Goal: Obtain resource: Download file/media

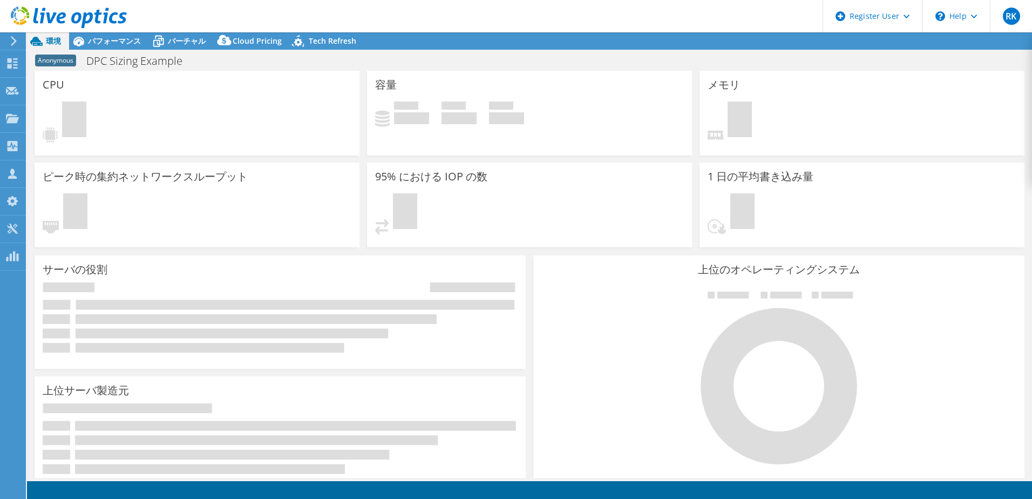
select select "[GEOGRAPHIC_DATA]"
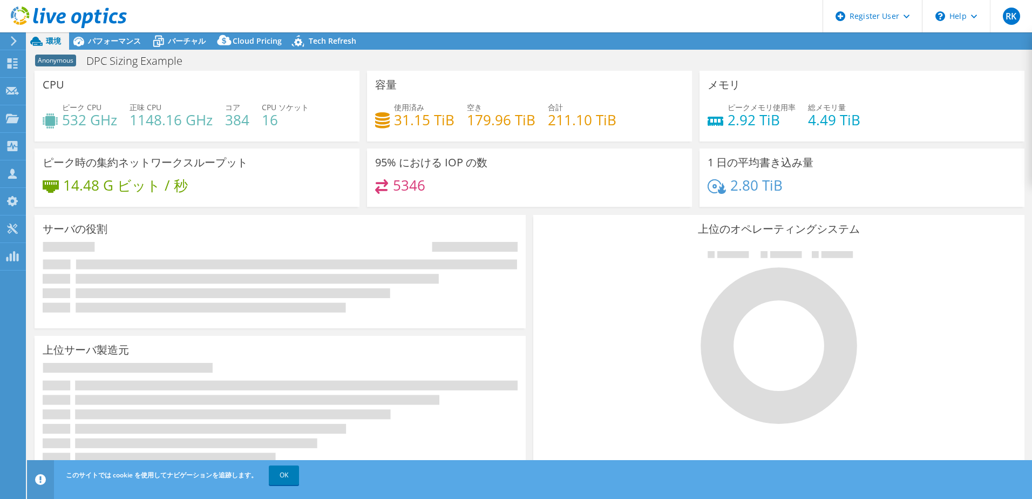
select select "JPY"
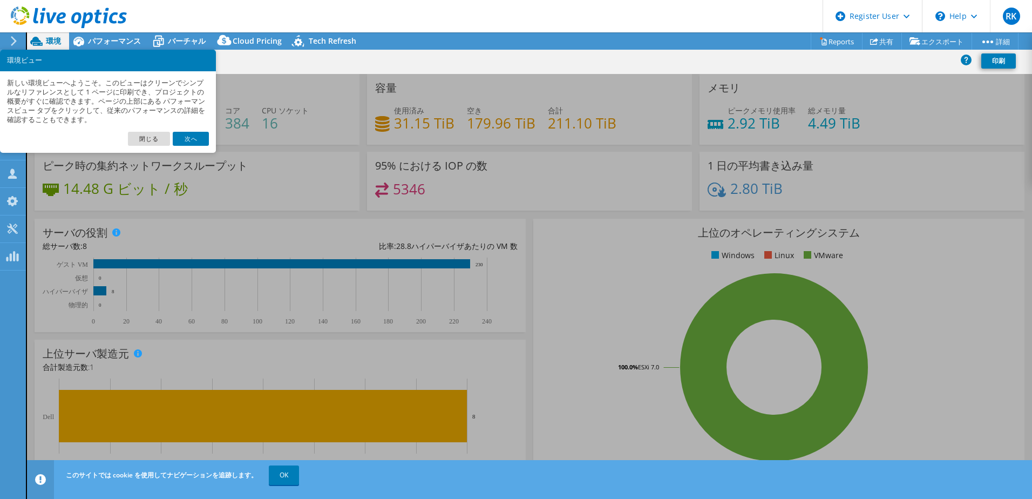
click at [141, 138] on link "閉じる" at bounding box center [149, 139] width 42 height 14
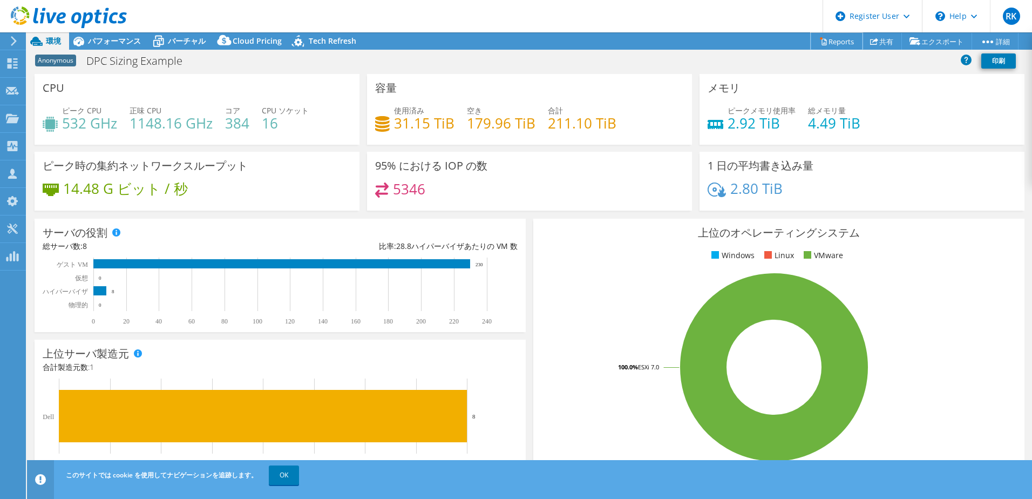
click at [829, 38] on link "Reports" at bounding box center [837, 41] width 52 height 17
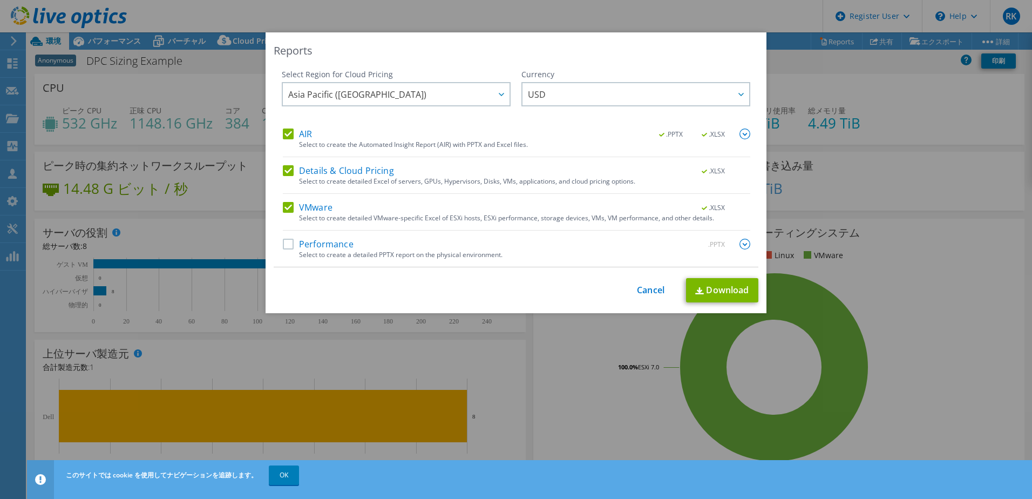
click at [553, 95] on span "USD" at bounding box center [638, 94] width 221 height 22
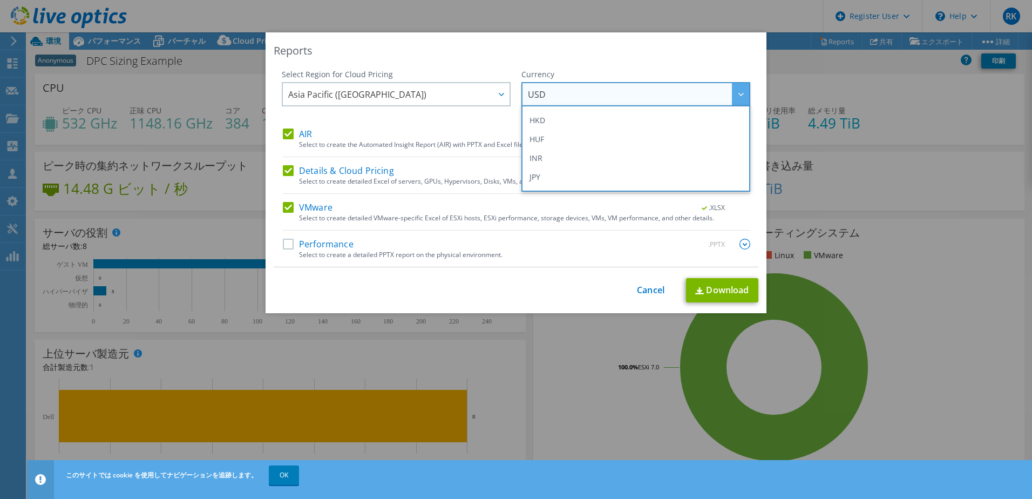
scroll to position [216, 0]
click at [534, 145] on li "JPY" at bounding box center [635, 147] width 223 height 19
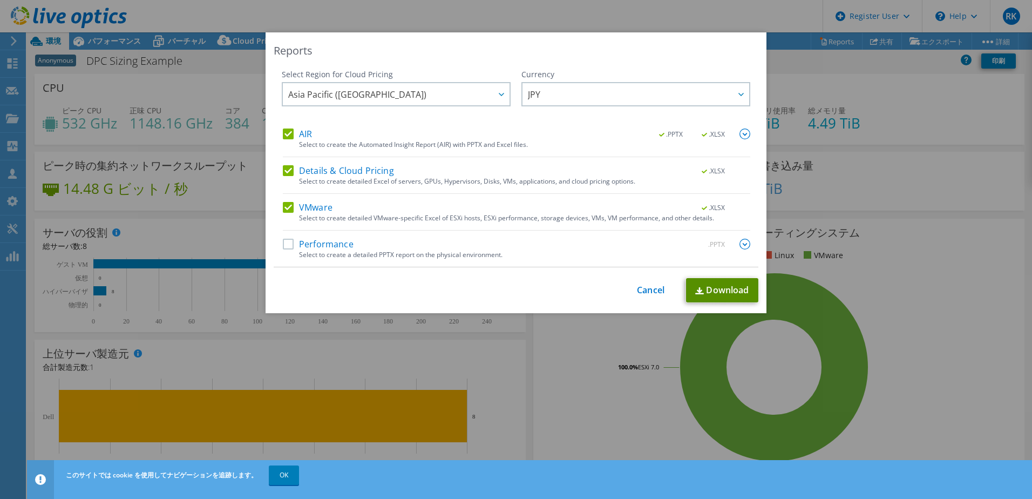
click at [732, 288] on link "Download" at bounding box center [722, 290] width 72 height 24
click at [646, 290] on link "Cancel" at bounding box center [651, 290] width 28 height 10
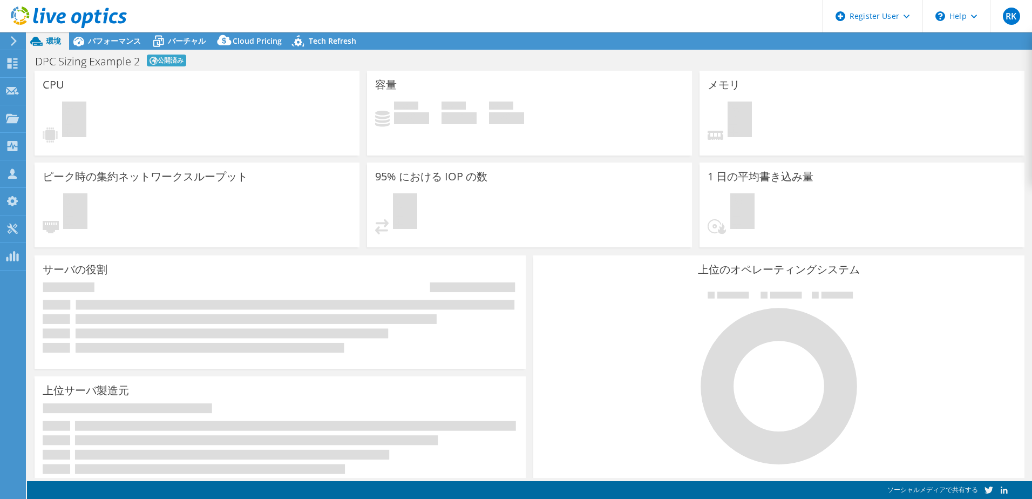
select select "[GEOGRAPHIC_DATA]"
select select "JPY"
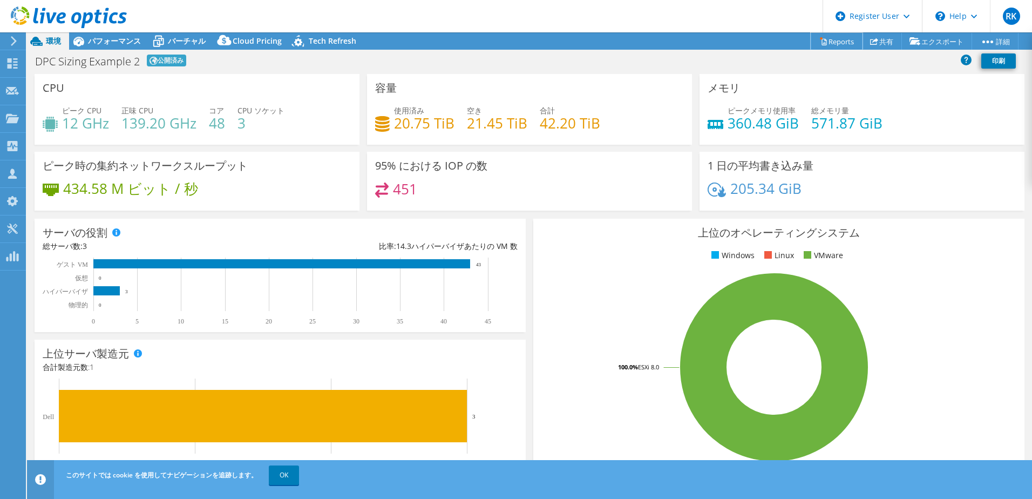
click at [831, 40] on link "Reports" at bounding box center [837, 41] width 52 height 17
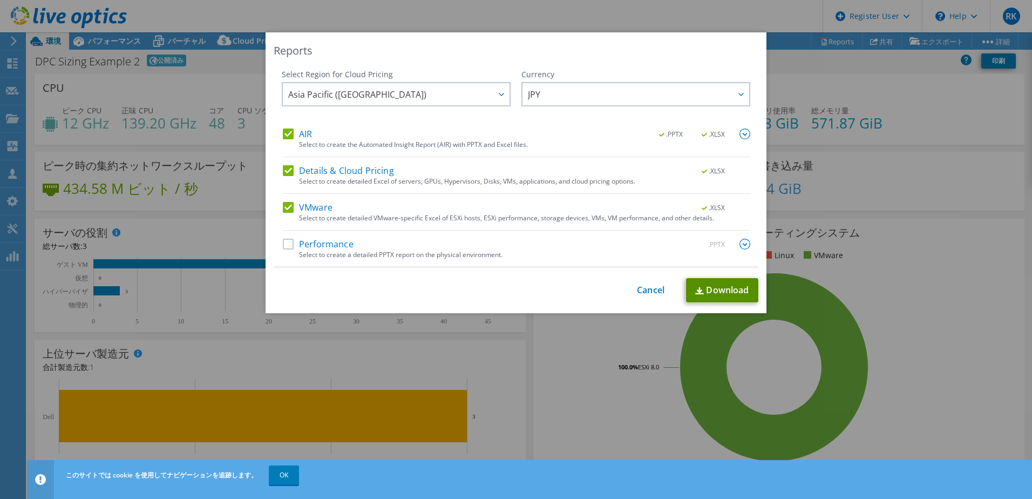
click at [721, 290] on link "Download" at bounding box center [722, 290] width 72 height 24
click at [637, 286] on link "Cancel" at bounding box center [651, 290] width 28 height 10
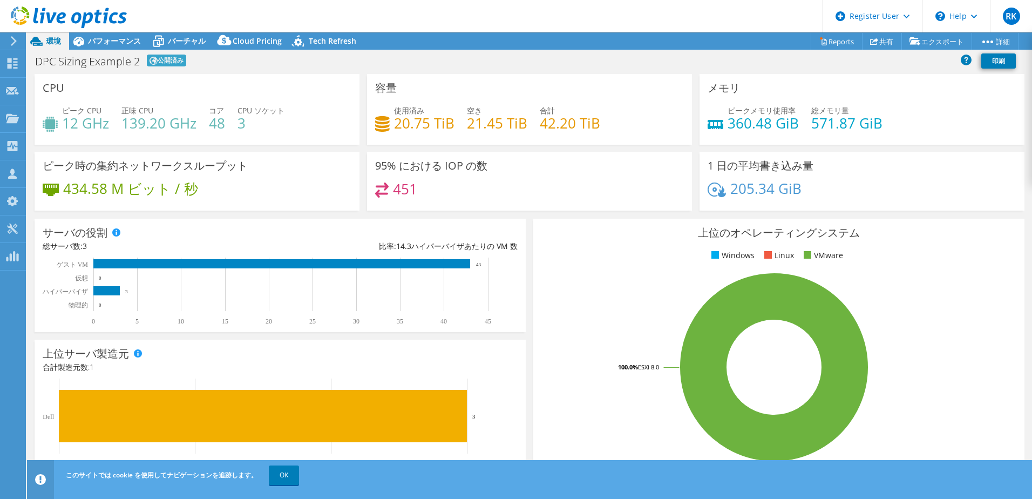
click at [115, 42] on span "パフォーマンス" at bounding box center [114, 41] width 53 height 10
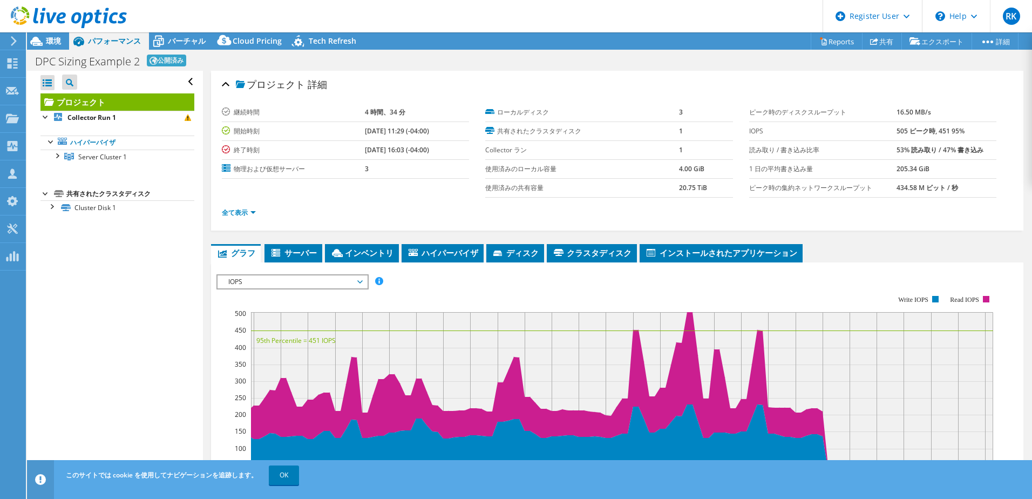
click at [180, 40] on span "バーチャル" at bounding box center [187, 41] width 38 height 10
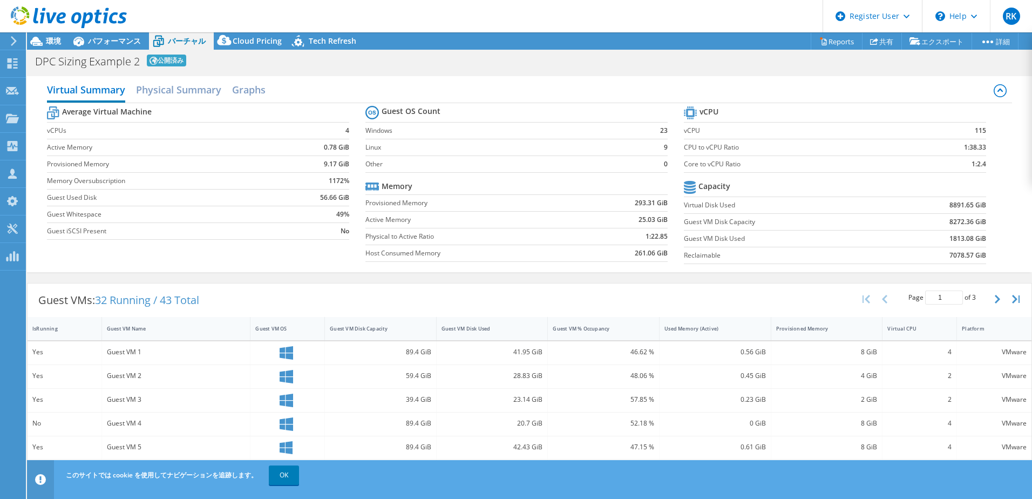
click at [256, 40] on span "Cloud Pricing" at bounding box center [257, 41] width 49 height 10
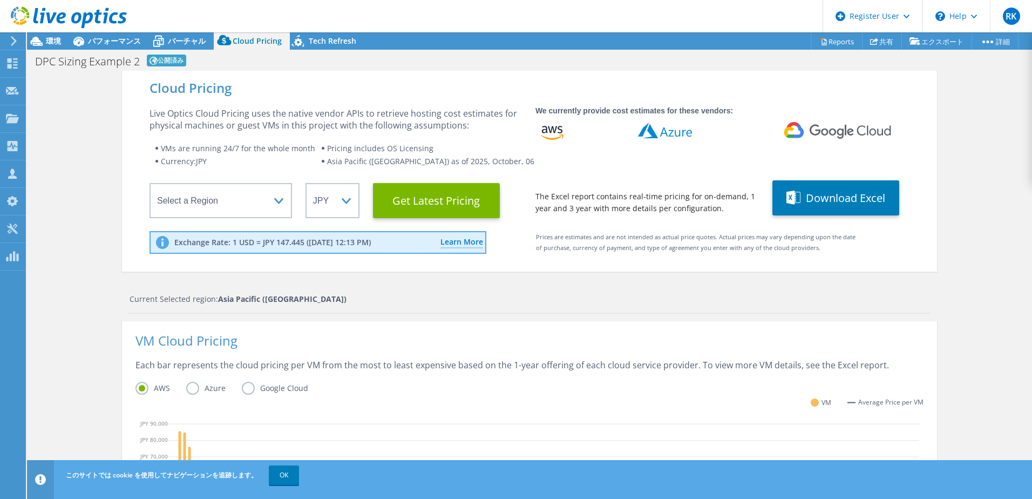
click at [96, 38] on span "パフォーマンス" at bounding box center [114, 41] width 53 height 10
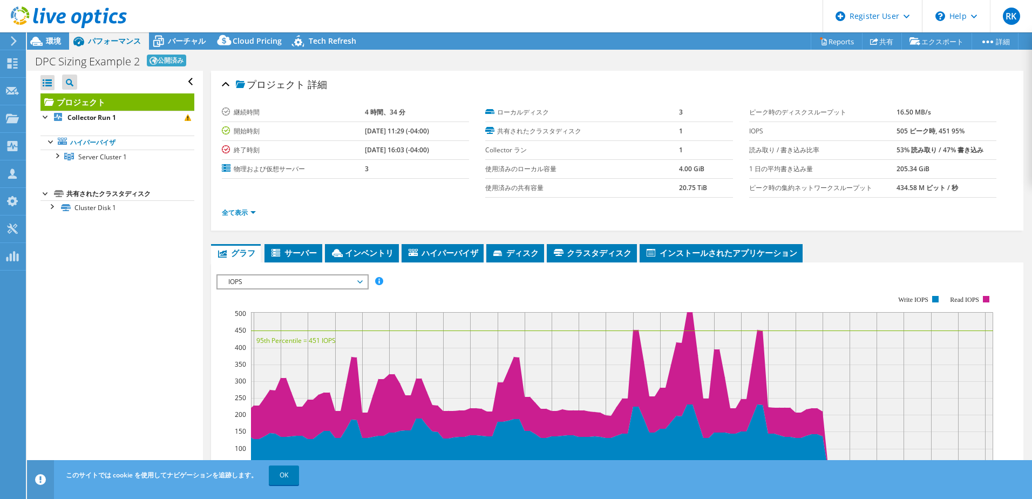
click at [45, 41] on icon at bounding box center [36, 41] width 19 height 19
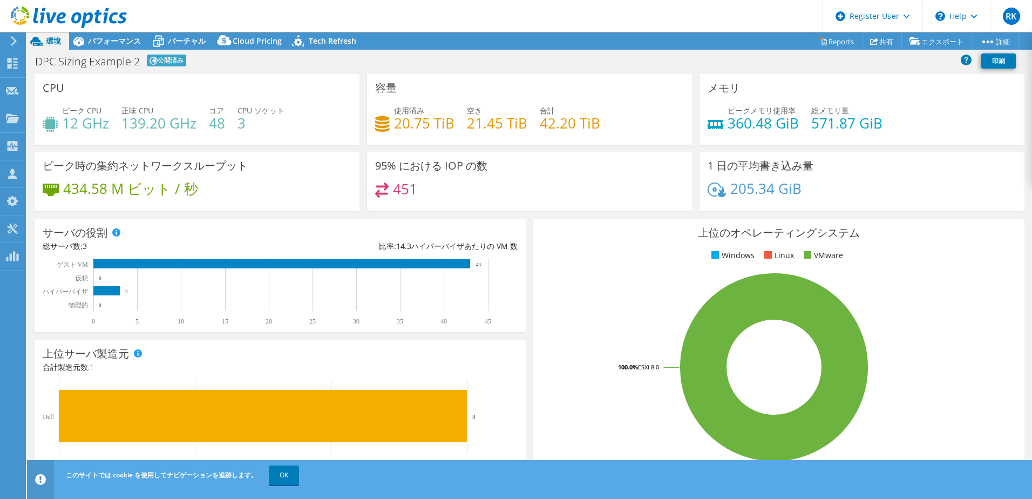
select select "[GEOGRAPHIC_DATA]"
select select "JPY"
click at [971, 105] on div "ピークメモリ使用率 360.48 GiB 総メモリ量 571.87 GiB" at bounding box center [862, 122] width 309 height 35
